Goal: Book appointment/travel/reservation

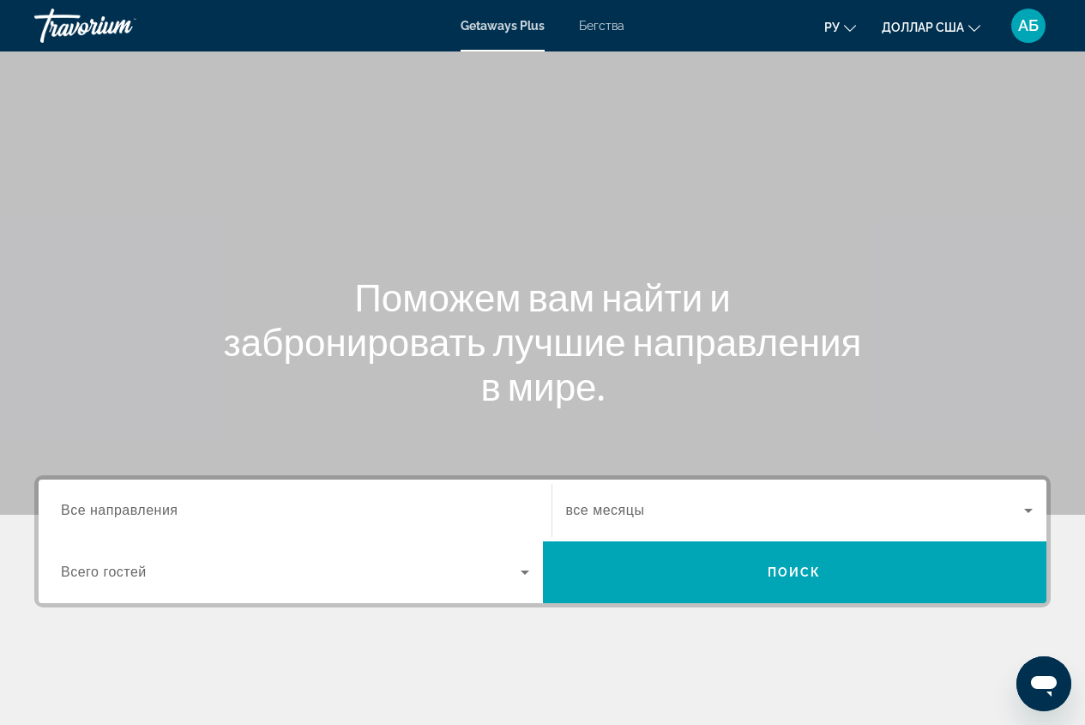
click at [173, 520] on input "Destination Все направления" at bounding box center [295, 511] width 468 height 21
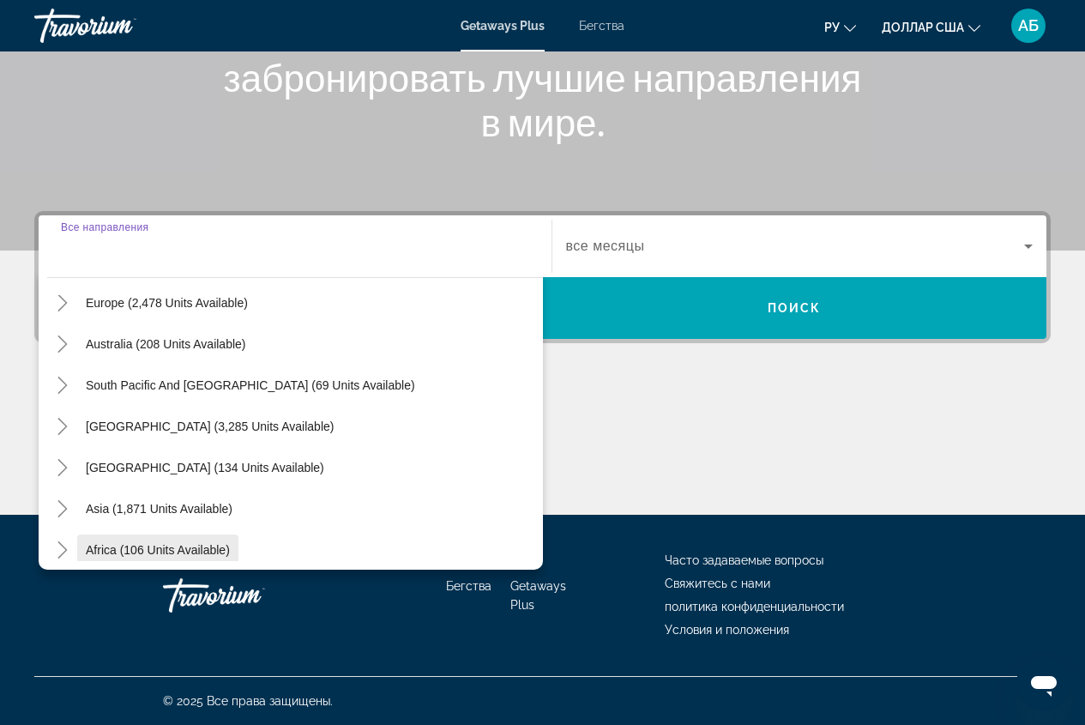
scroll to position [257, 0]
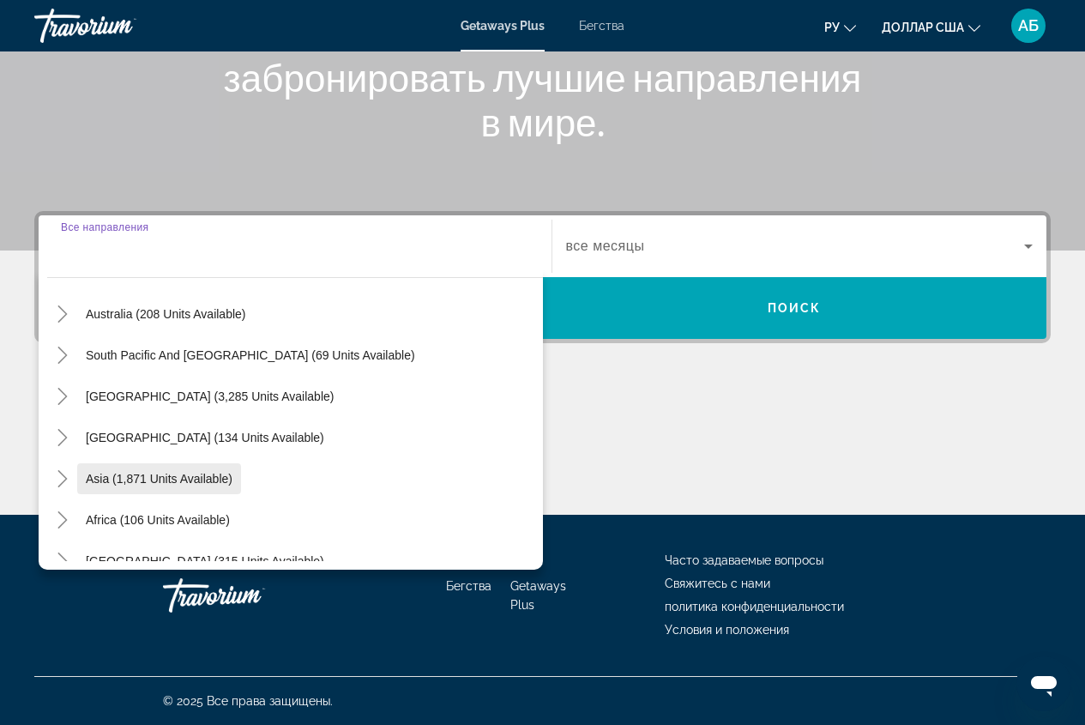
click at [193, 484] on span "Asia (1,871 units available)" at bounding box center [159, 479] width 147 height 14
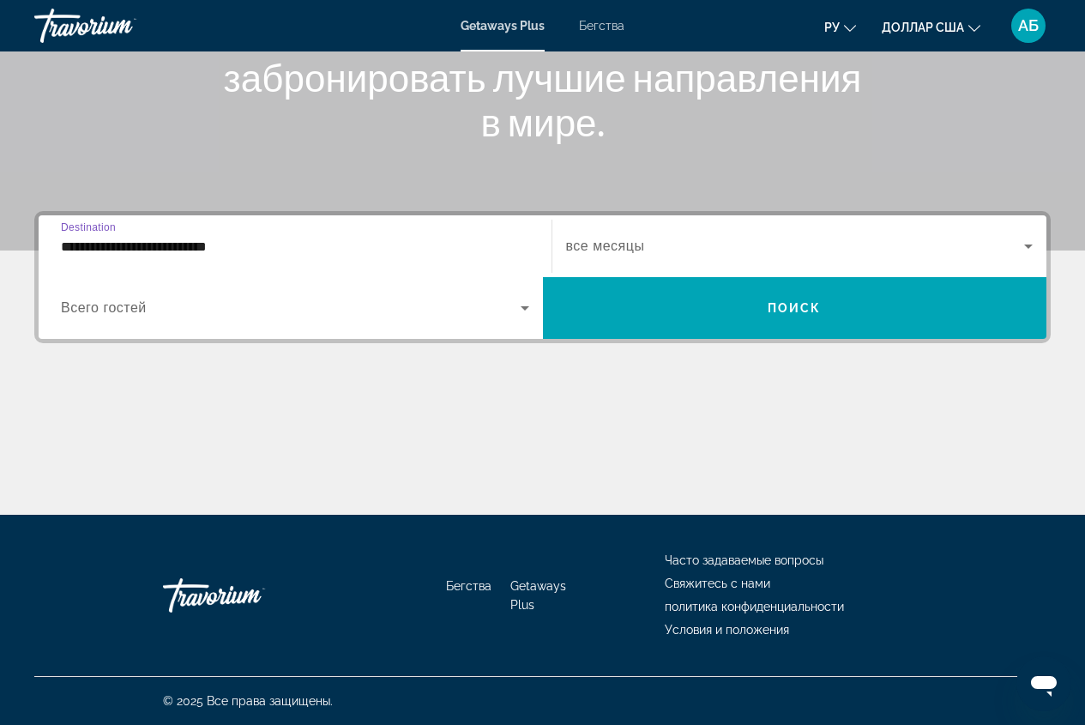
click at [258, 256] on div "**********" at bounding box center [295, 246] width 468 height 49
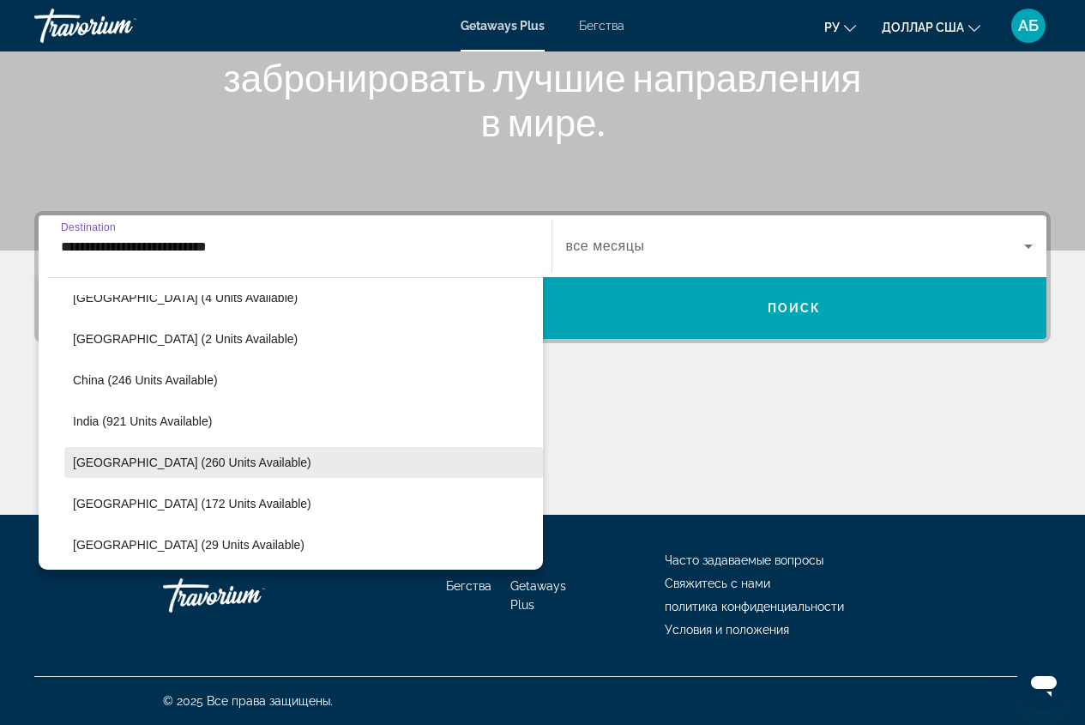
scroll to position [651, 0]
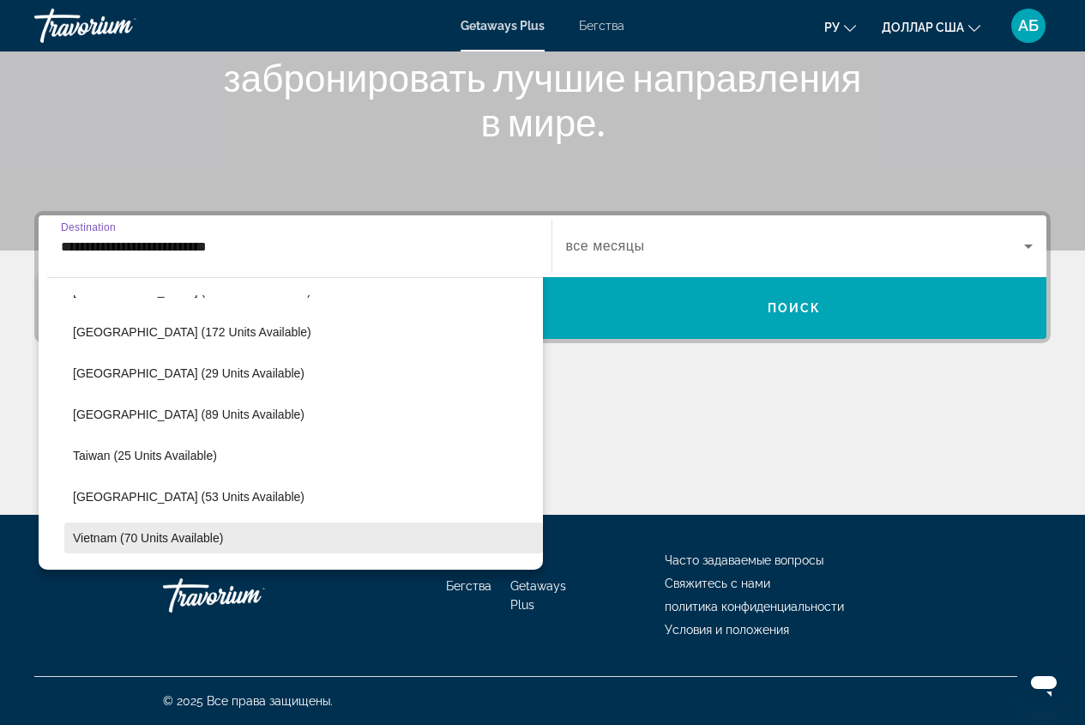
click at [158, 546] on span "Виджет поиска" at bounding box center [303, 537] width 478 height 41
type input "**********"
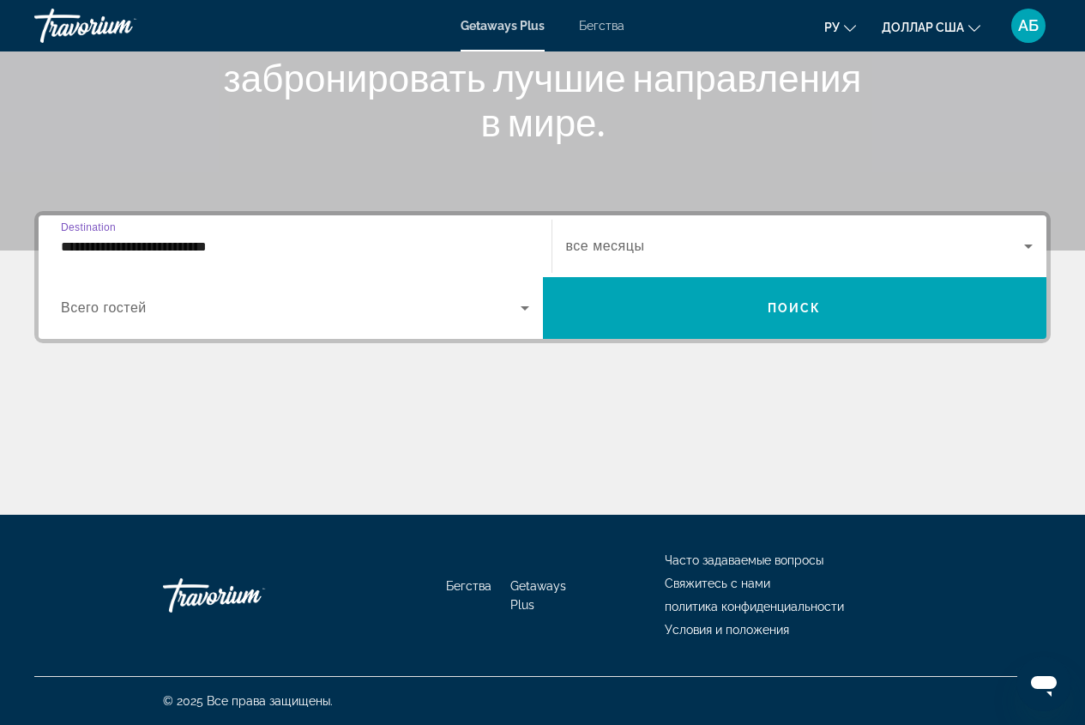
click at [638, 250] on span "все месяцы" at bounding box center [605, 245] width 79 height 15
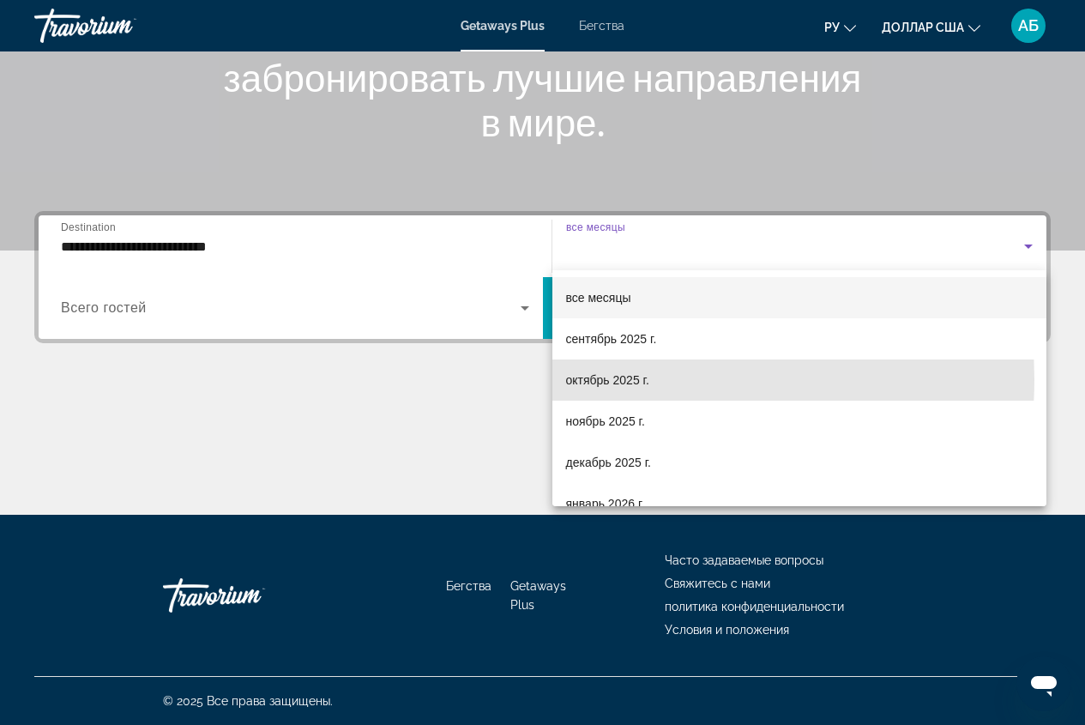
drag, startPoint x: 617, startPoint y: 379, endPoint x: 741, endPoint y: 363, distance: 124.5
click at [619, 379] on font "октябрь 2025 г." at bounding box center [607, 380] width 83 height 14
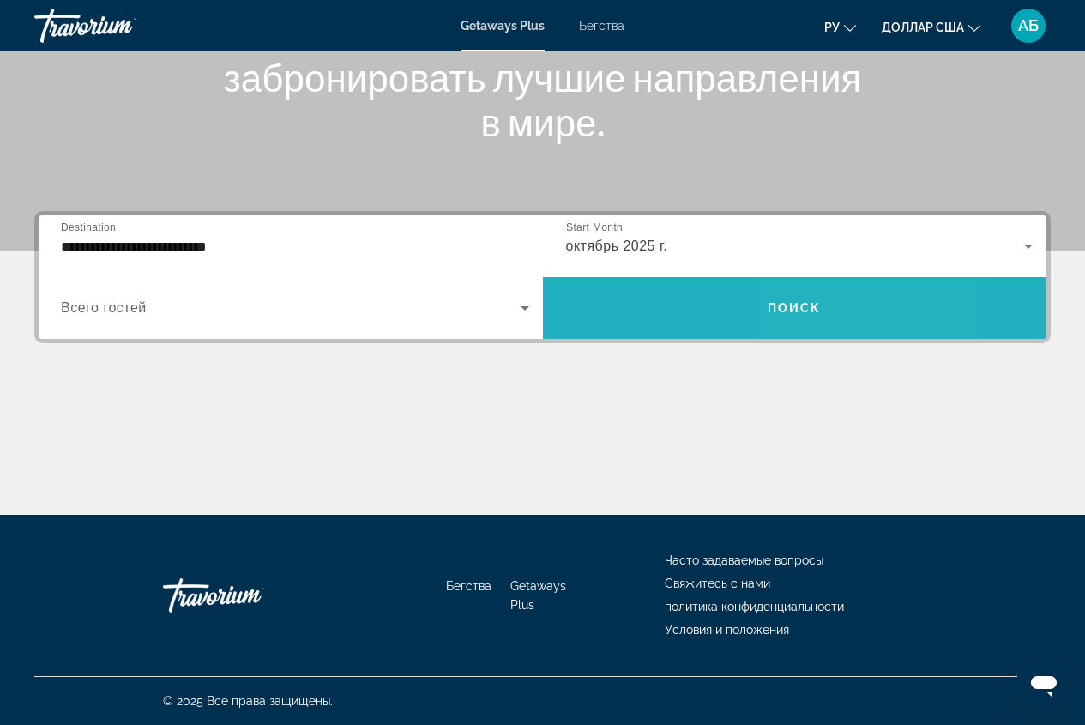
click at [797, 313] on span "Поиск" at bounding box center [794, 308] width 54 height 14
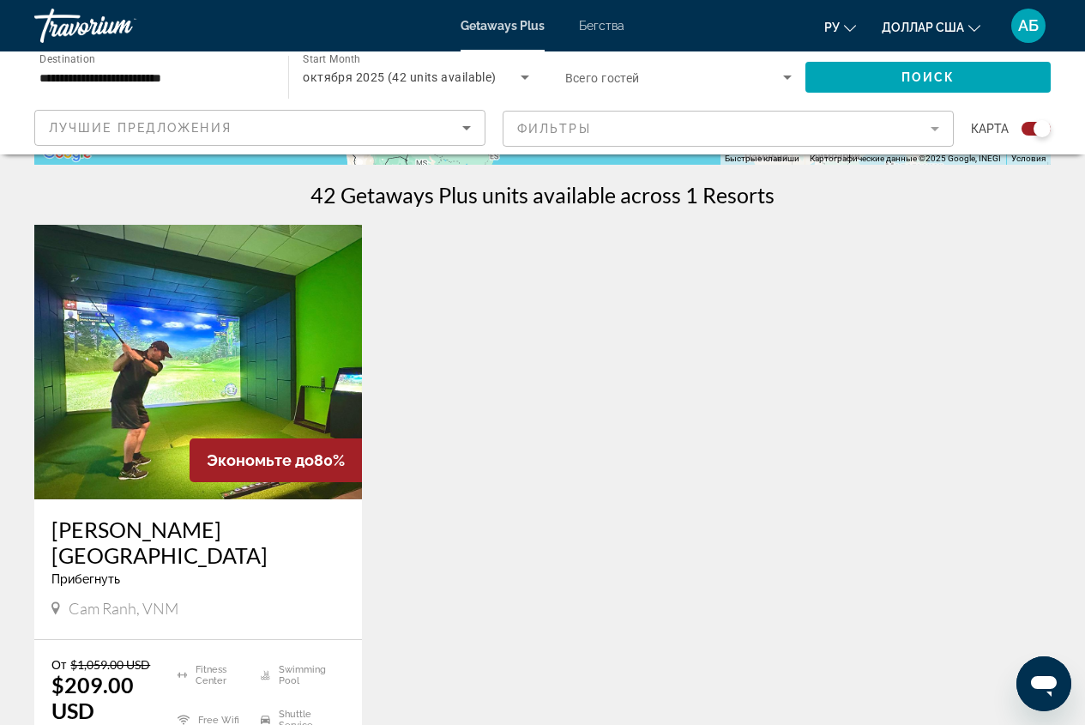
scroll to position [514, 0]
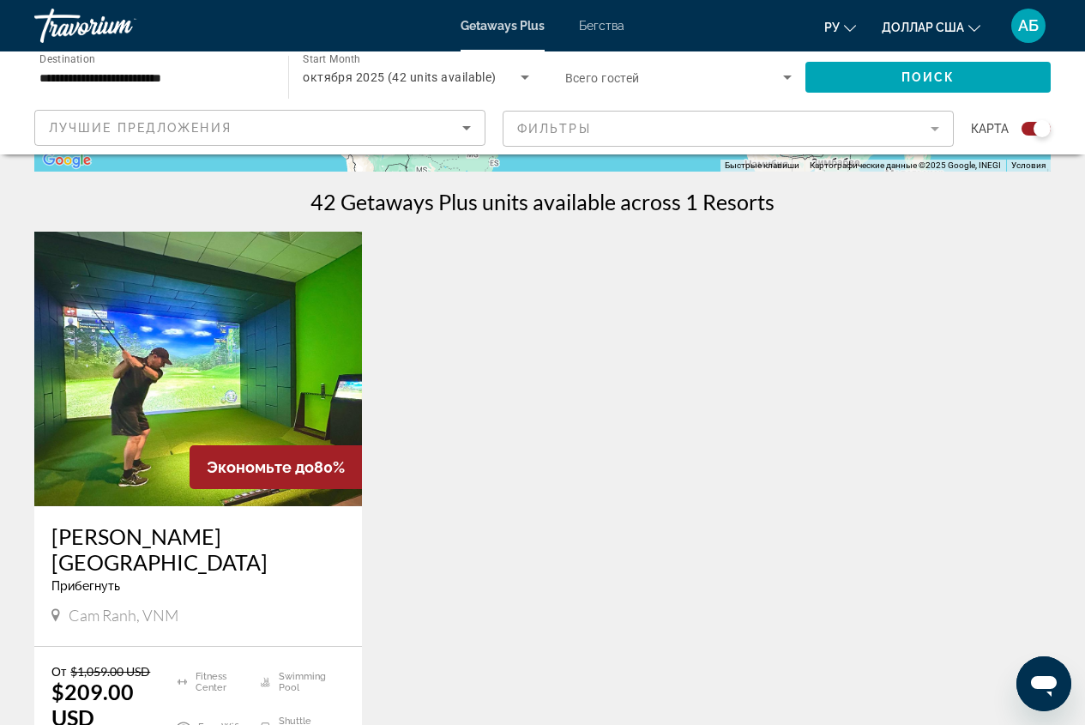
click at [183, 328] on img "Основное содержание" at bounding box center [198, 369] width 328 height 274
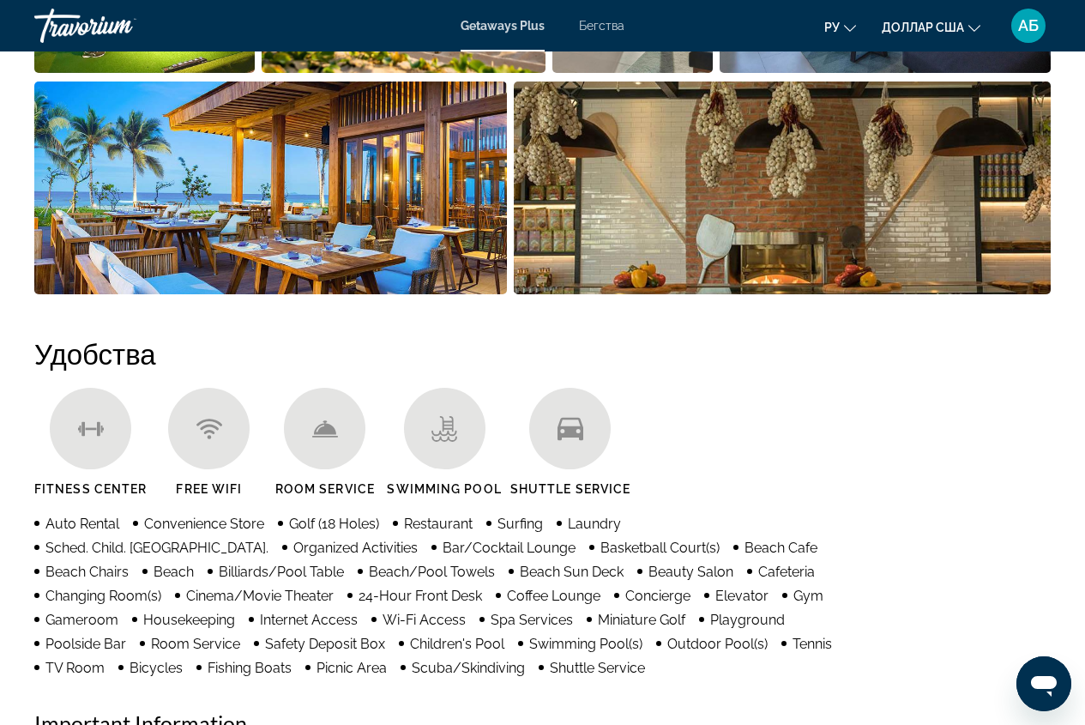
scroll to position [1801, 0]
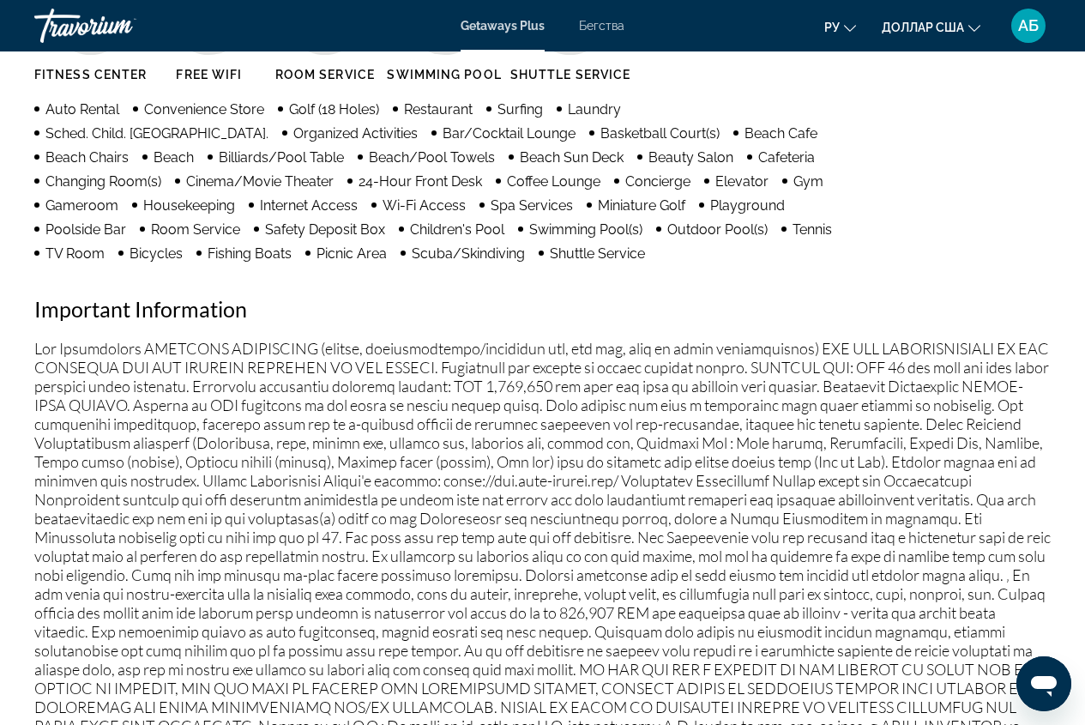
drag, startPoint x: 1067, startPoint y: 2, endPoint x: 719, endPoint y: 20, distance: 347.7
click at [719, 20] on div "ру English Español Français Italiano Português русский доллар США USD ($) MXN (…" at bounding box center [845, 26] width 409 height 36
click at [851, 29] on icon "Изменить язык" at bounding box center [850, 28] width 12 height 12
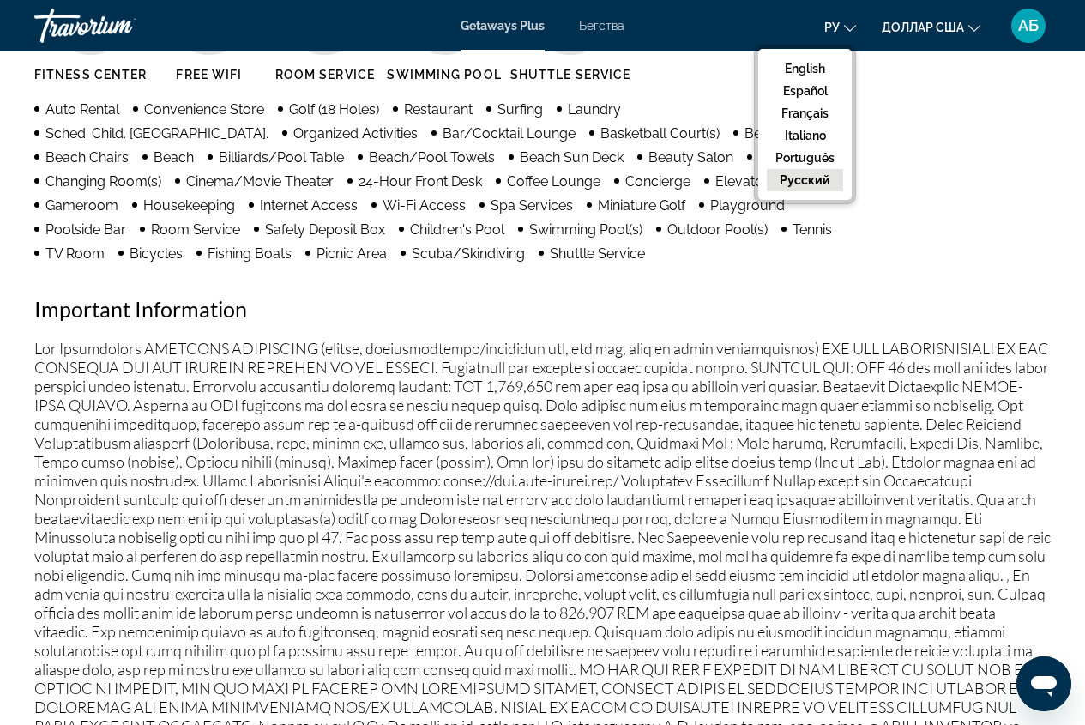
click at [825, 177] on button "русский" at bounding box center [805, 180] width 76 height 22
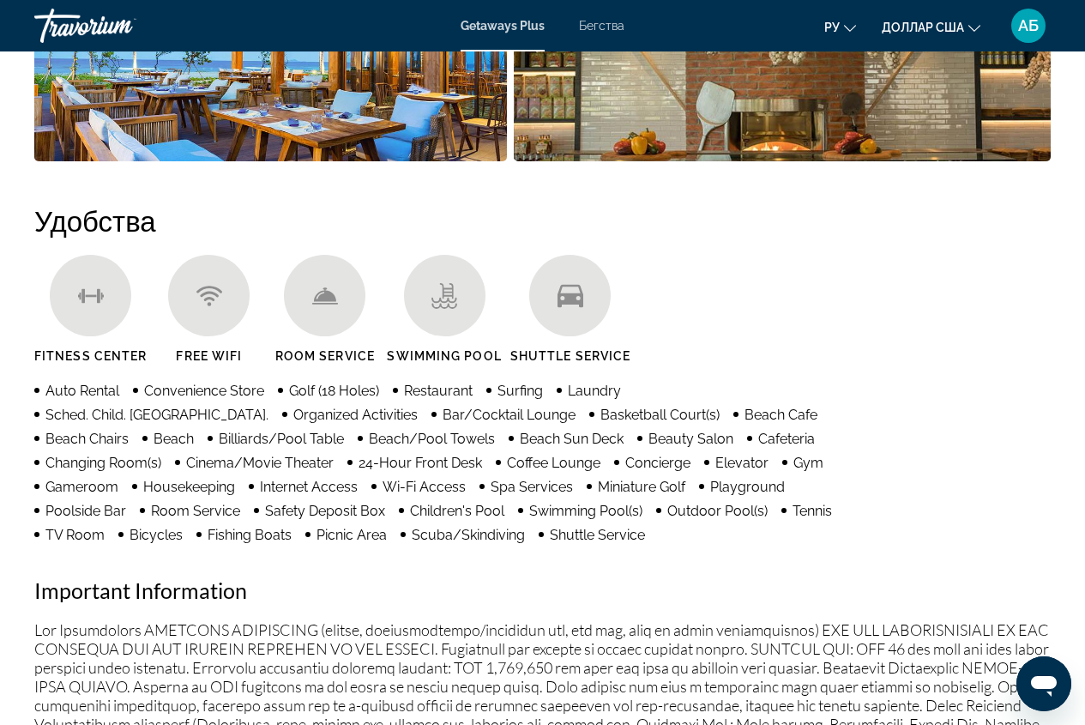
scroll to position [1005, 0]
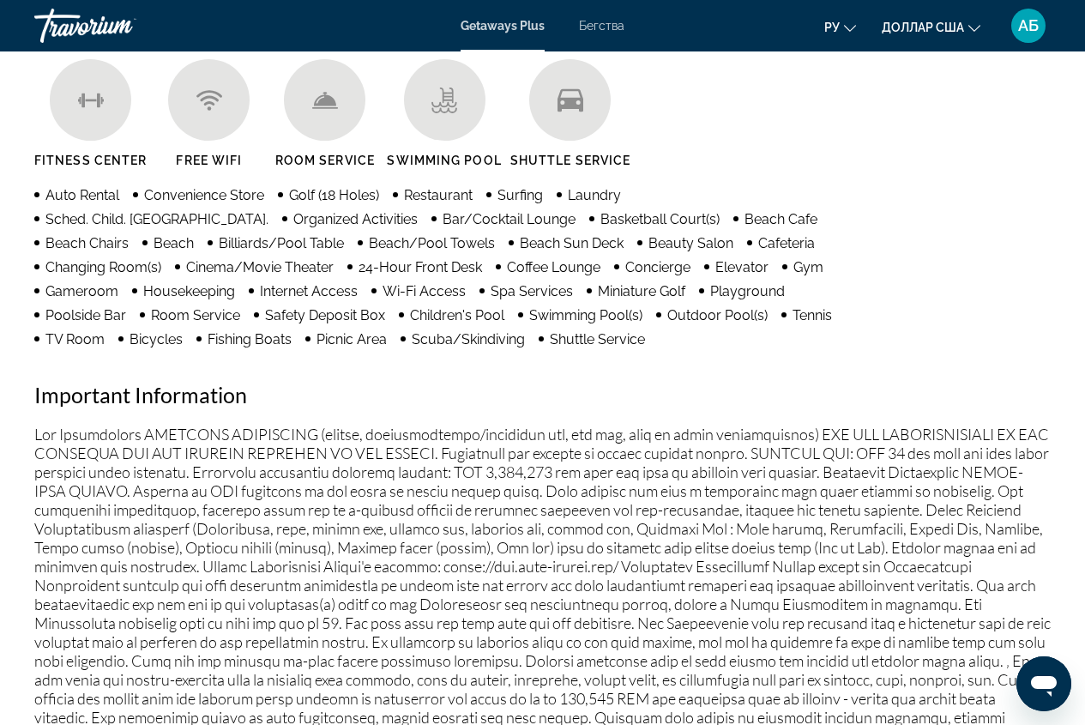
scroll to position [1543, 0]
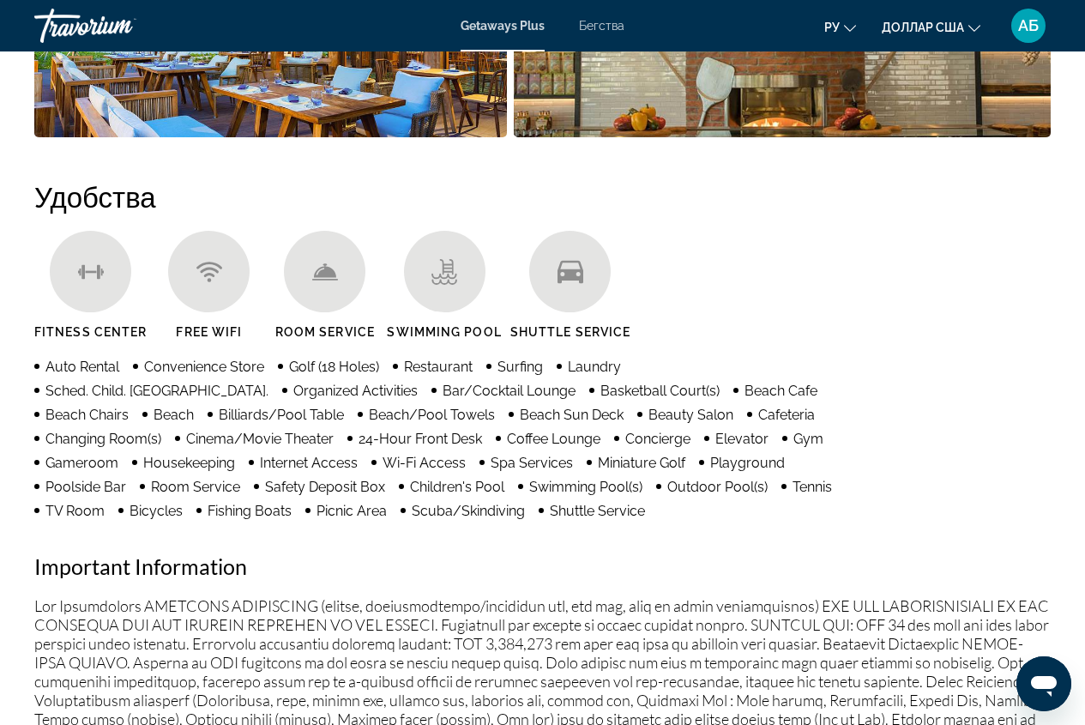
click at [330, 280] on icon "Основное содержание" at bounding box center [325, 272] width 26 height 26
click at [326, 283] on icon "Основное содержание" at bounding box center [325, 272] width 26 height 26
click at [321, 280] on icon "Основное содержание" at bounding box center [325, 272] width 26 height 26
click at [343, 265] on div "Основное содержание" at bounding box center [324, 271] width 81 height 81
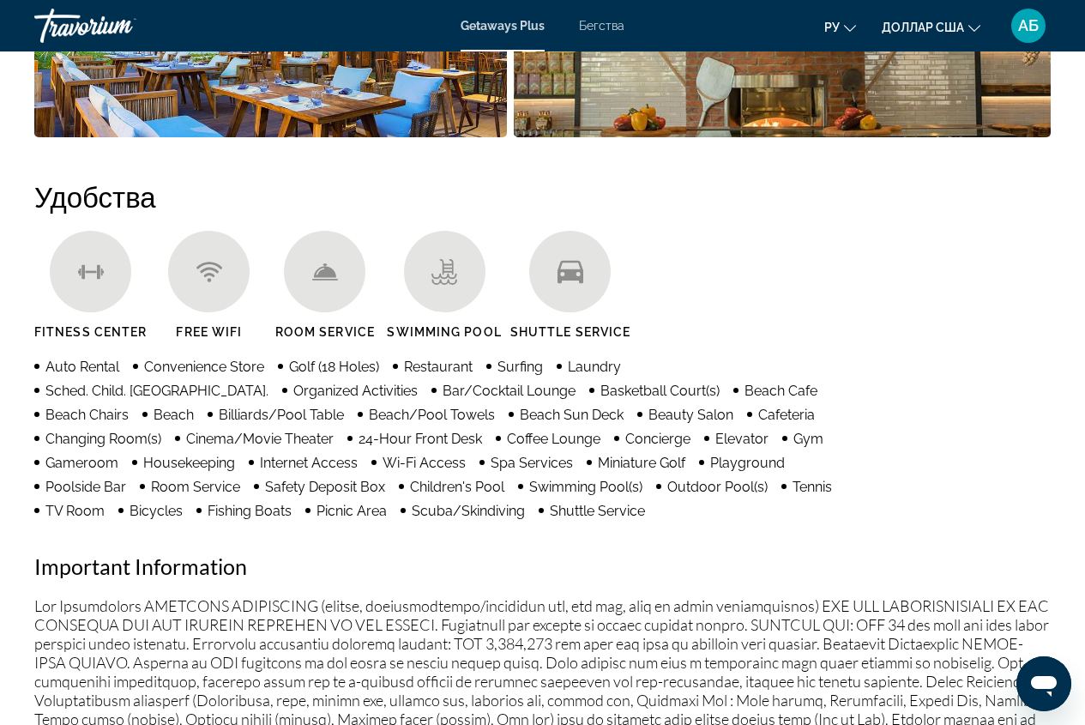
click at [342, 268] on div "Основное содержание" at bounding box center [324, 271] width 81 height 81
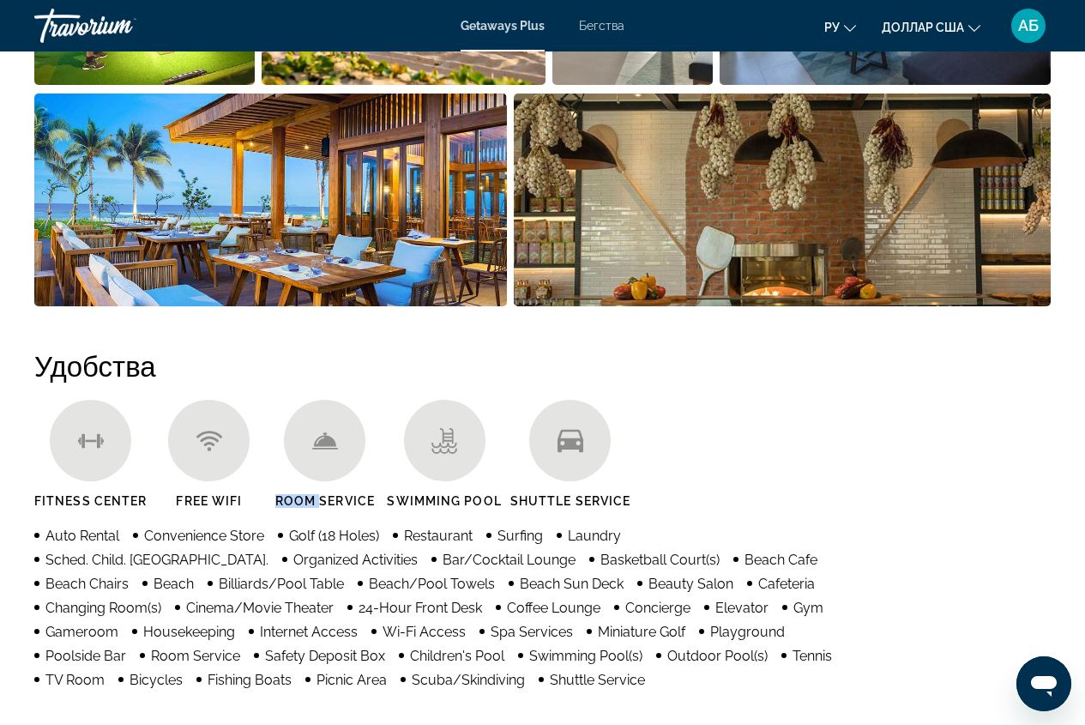
scroll to position [1458, 0]
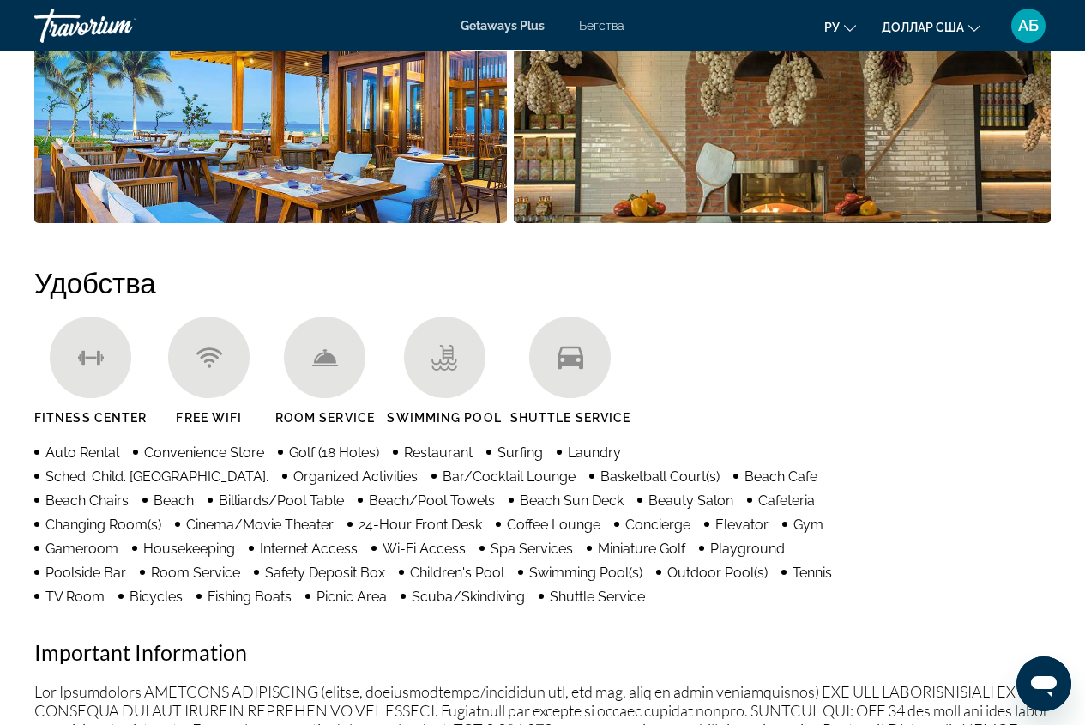
click at [336, 340] on div "Основное содержание" at bounding box center [324, 356] width 81 height 81
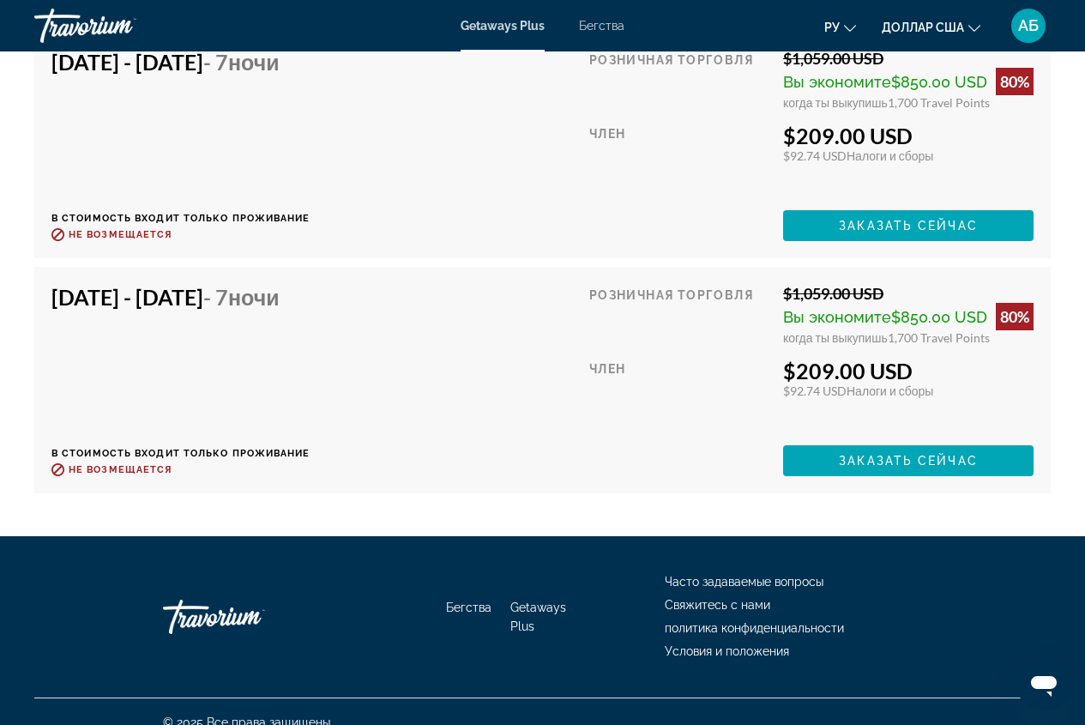
scroll to position [5035, 0]
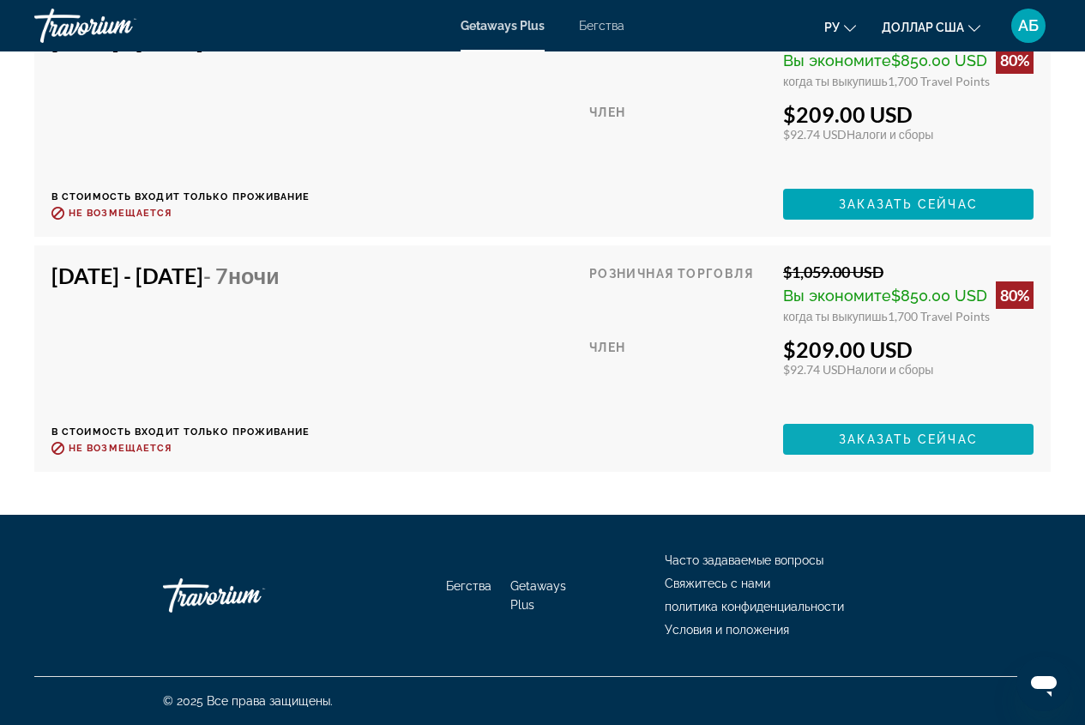
click at [832, 442] on span "Основное содержание" at bounding box center [908, 438] width 250 height 41
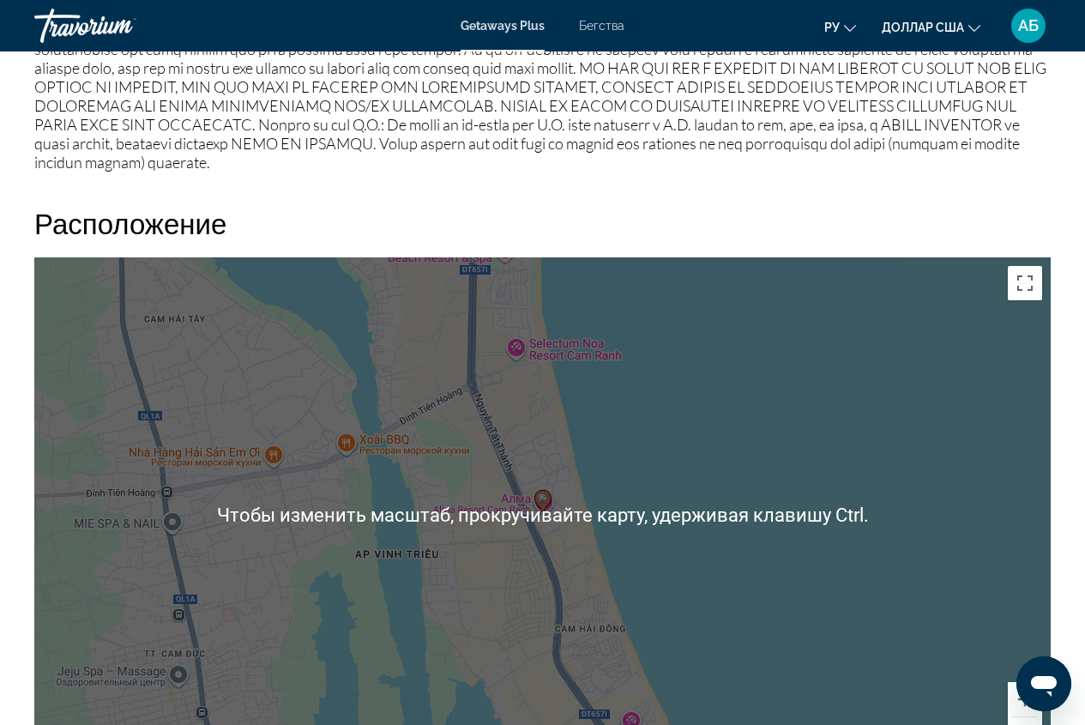
scroll to position [2401, 0]
